Goal: Task Accomplishment & Management: Use online tool/utility

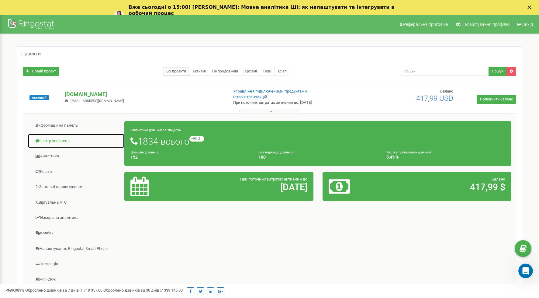
click at [53, 144] on link "Центр звернень" at bounding box center [76, 140] width 97 height 15
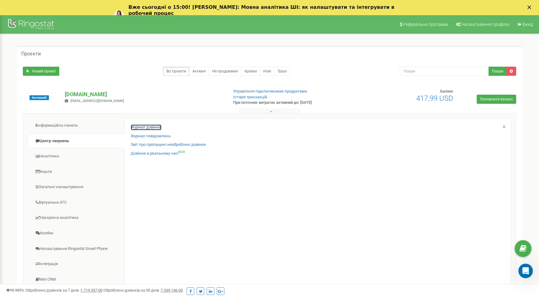
click at [149, 125] on link "Журнал дзвінків" at bounding box center [146, 127] width 31 height 6
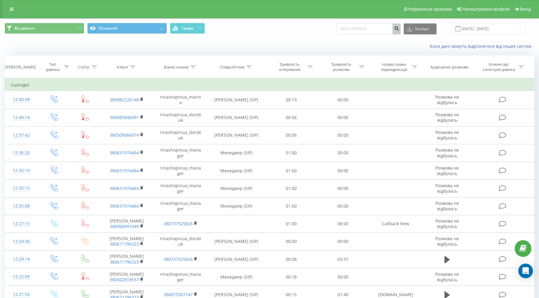
type input "380737525826"
